Goal: Information Seeking & Learning: Learn about a topic

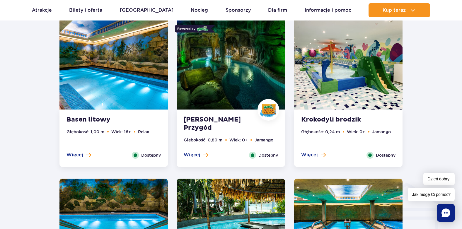
scroll to position [544, 0]
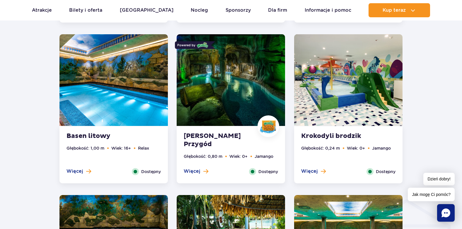
click at [218, 136] on strong "[PERSON_NAME] Przygód" at bounding box center [219, 140] width 71 height 16
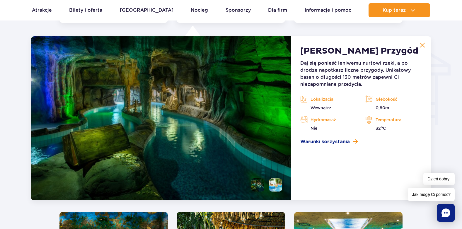
scroll to position [706, 0]
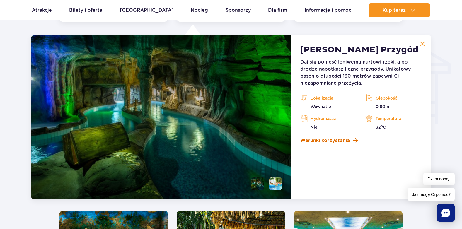
click at [341, 141] on span "Warunki korzystania" at bounding box center [325, 140] width 50 height 7
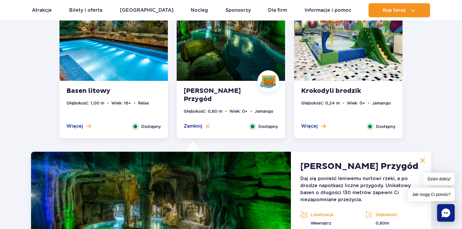
scroll to position [589, 0]
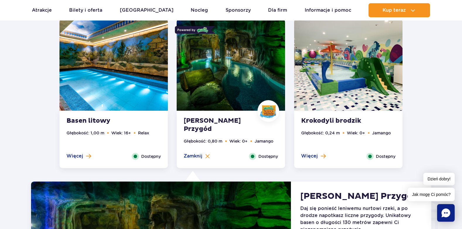
click at [94, 117] on div "Basen litowy Głębokość: 1,00 m Wiek: 16+ Relax Więcej Zamknij Dostępny" at bounding box center [113, 139] width 108 height 57
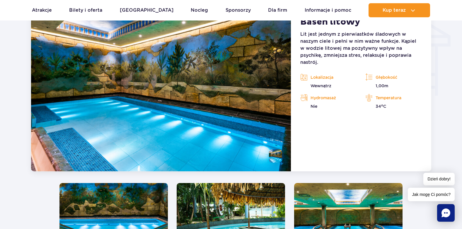
scroll to position [794, 0]
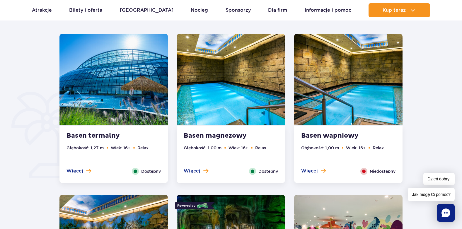
click at [224, 111] on img at bounding box center [231, 80] width 108 height 92
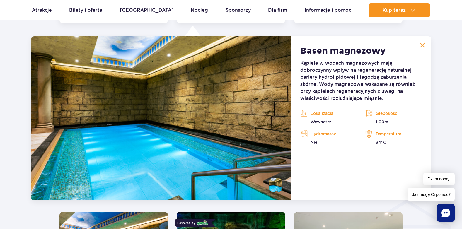
scroll to position [545, 0]
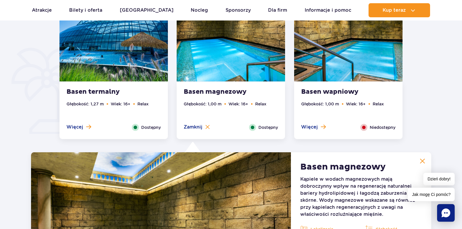
click at [348, 61] on img at bounding box center [348, 36] width 108 height 92
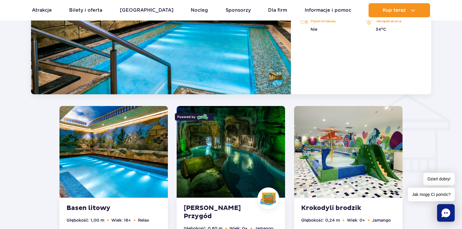
scroll to position [662, 0]
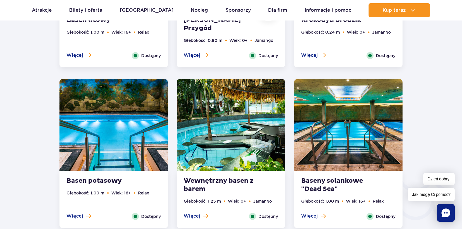
click at [102, 159] on img at bounding box center [113, 125] width 108 height 92
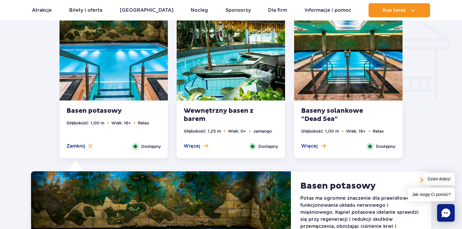
scroll to position [720, 0]
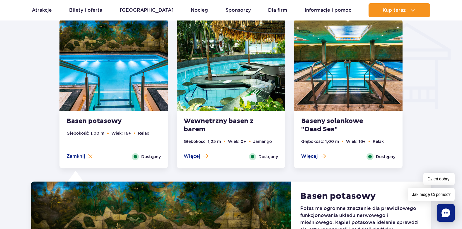
click at [362, 86] on img at bounding box center [348, 65] width 108 height 92
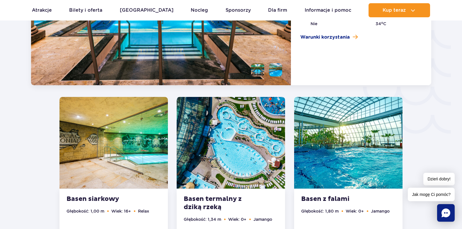
scroll to position [984, 0]
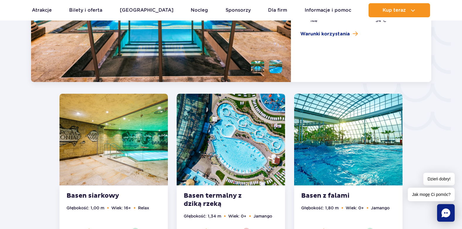
click at [116, 136] on img at bounding box center [113, 140] width 108 height 92
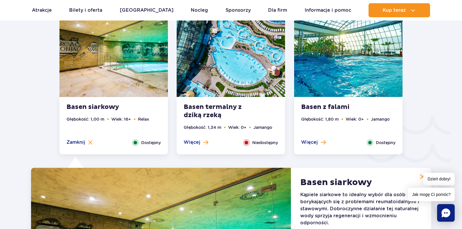
scroll to position [882, 0]
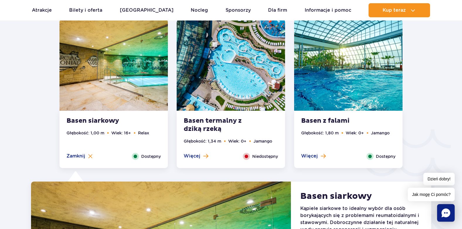
click at [218, 115] on div "Basen termalny z dziką rzeką Głębokość: 1,34 m Wiek: 0+ Jamango Więcej Zamknij …" at bounding box center [231, 139] width 108 height 57
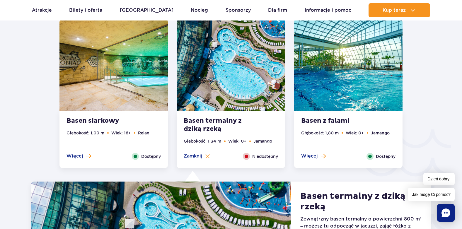
click at [336, 96] on img at bounding box center [348, 65] width 108 height 92
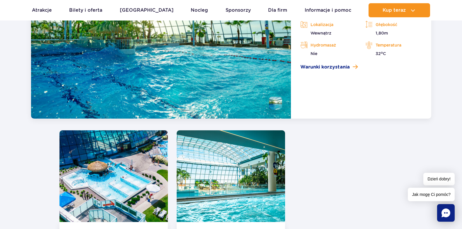
scroll to position [1145, 0]
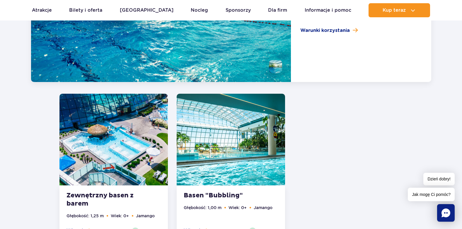
click at [114, 154] on img at bounding box center [113, 140] width 108 height 92
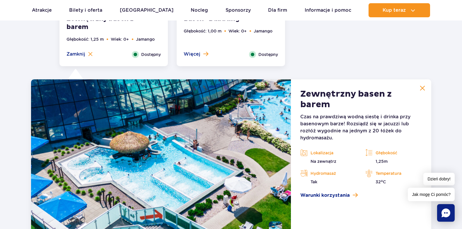
scroll to position [1042, 0]
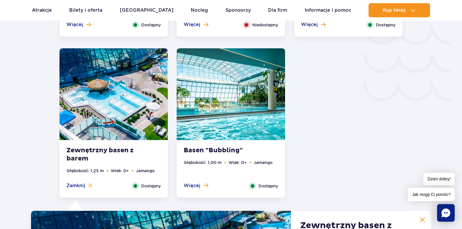
click at [221, 134] on img at bounding box center [231, 94] width 108 height 92
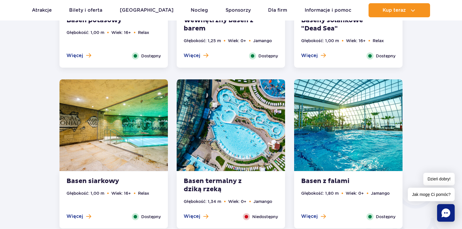
scroll to position [720, 0]
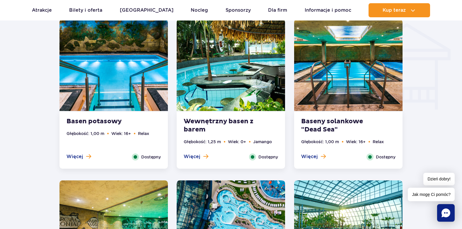
click at [211, 118] on strong "Wewnętrzny basen z barem" at bounding box center [219, 126] width 71 height 16
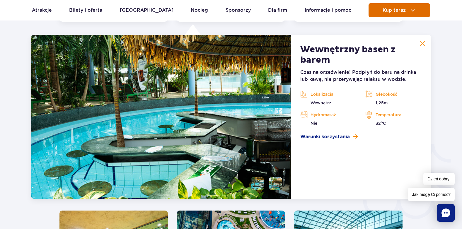
scroll to position [867, 0]
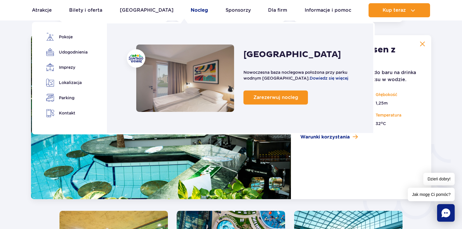
click at [191, 9] on link "Nocleg" at bounding box center [199, 10] width 17 height 14
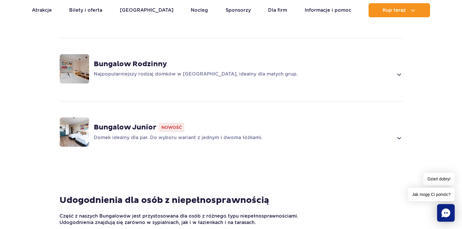
scroll to position [528, 0]
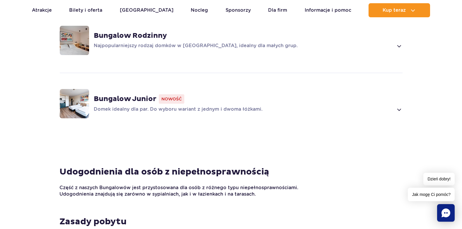
click at [111, 95] on strong "Bungalow Junior" at bounding box center [125, 99] width 63 height 9
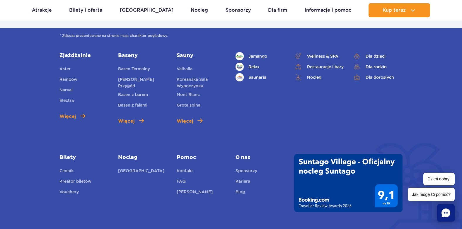
scroll to position [2616, 0]
